Goal: Book appointment/travel/reservation

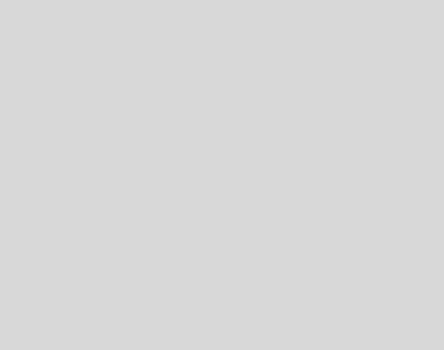
select select "es"
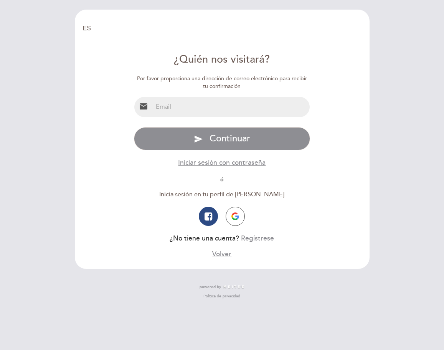
click at [221, 104] on input "email" at bounding box center [231, 107] width 157 height 20
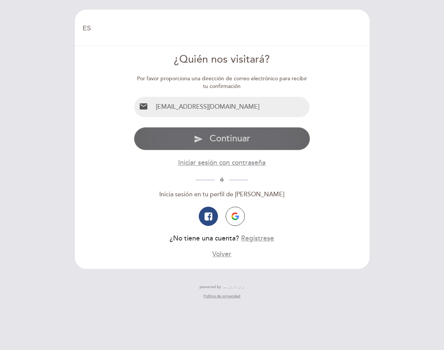
type input "[EMAIL_ADDRESS][DOMAIN_NAME]"
click at [252, 142] on button "send Continuar" at bounding box center [222, 138] width 176 height 23
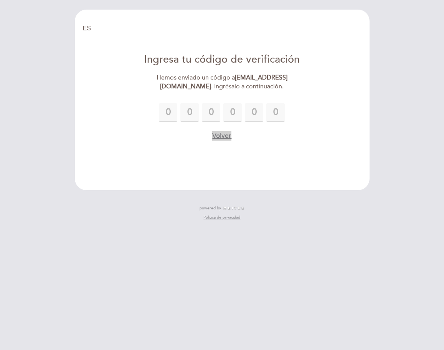
click at [222, 137] on button "Volver" at bounding box center [221, 136] width 19 height 10
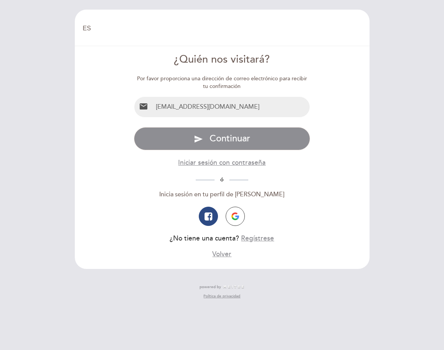
click at [231, 108] on input "[EMAIL_ADDRESS][DOMAIN_NAME]" at bounding box center [231, 107] width 157 height 20
type input "[EMAIL_ADDRESS][DOMAIN_NAME]"
click at [134, 127] on button "send Continuar" at bounding box center [222, 138] width 176 height 23
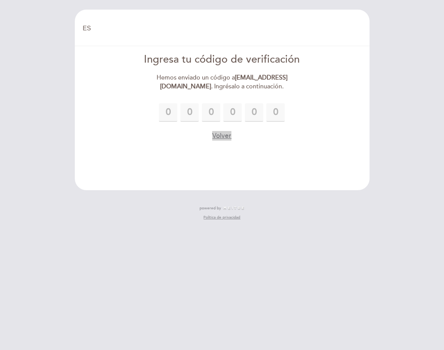
click at [223, 135] on button "Volver" at bounding box center [221, 136] width 19 height 10
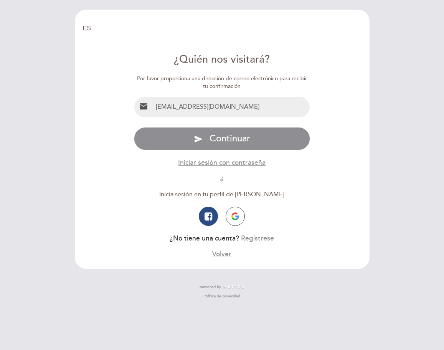
click at [239, 107] on input "[EMAIL_ADDRESS][DOMAIN_NAME]" at bounding box center [231, 107] width 157 height 20
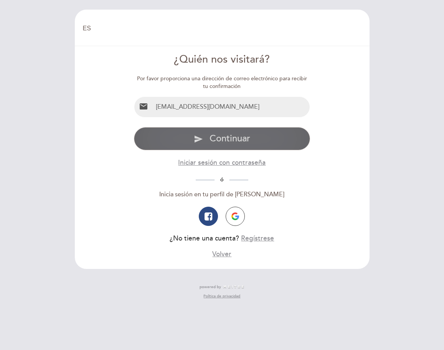
type input "[EMAIL_ADDRESS][DOMAIN_NAME]"
click at [225, 135] on span "Continuar" at bounding box center [230, 138] width 41 height 11
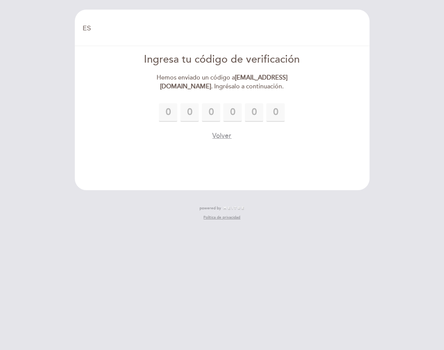
type input "9"
type input "7"
type input "3"
type input "0"
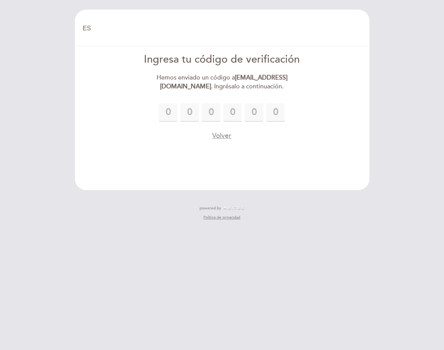
type input "6"
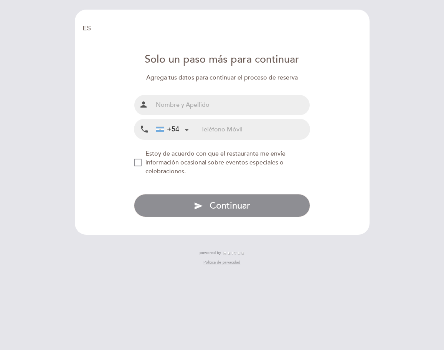
click at [220, 101] on input "text" at bounding box center [231, 105] width 157 height 20
type input "v"
type input "[PERSON_NAME]"
click at [215, 129] on input "tel" at bounding box center [255, 129] width 109 height 20
type input "2494333181"
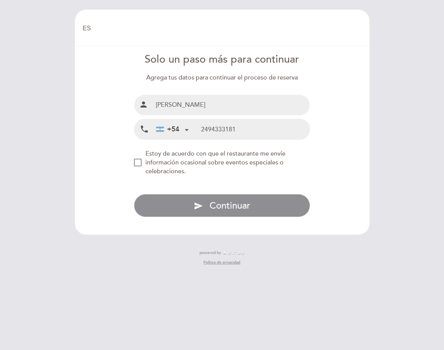
click at [138, 170] on md-checkbox "Estoy de acuerdo con que el restaurante me envíe información ocasional sobre ev…" at bounding box center [222, 162] width 176 height 26
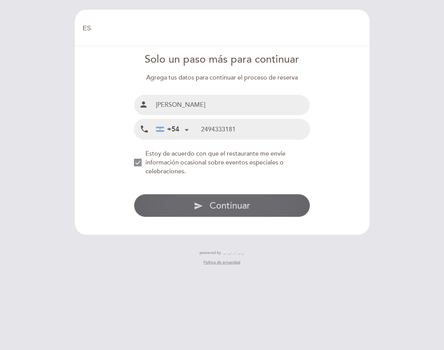
click at [174, 209] on button "send Continuar" at bounding box center [222, 205] width 176 height 23
